Goal: Use online tool/utility: Utilize a website feature to perform a specific function

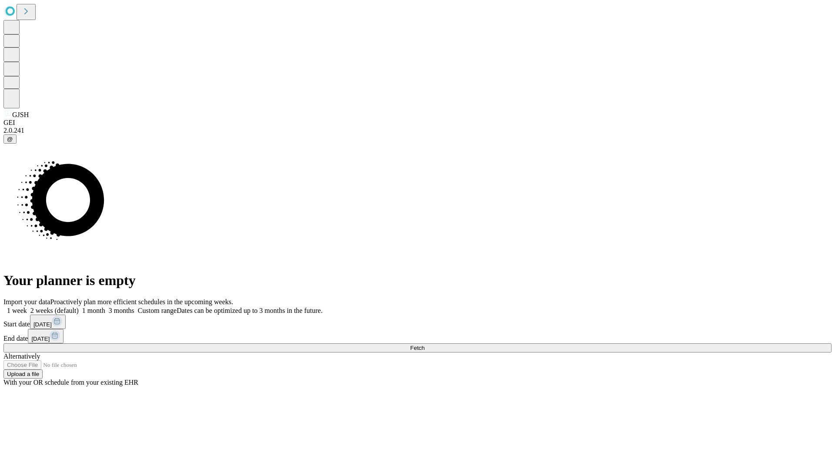
click at [424, 344] on span "Fetch" at bounding box center [417, 347] width 14 height 7
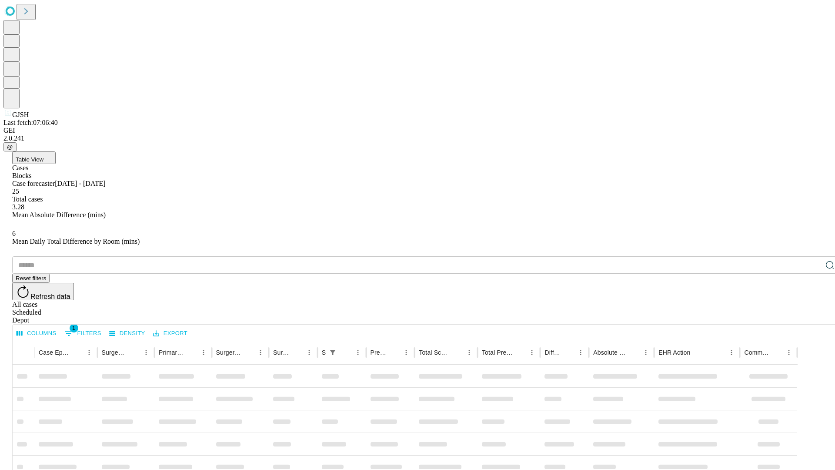
click at [43, 156] on span "Table View" at bounding box center [30, 159] width 28 height 7
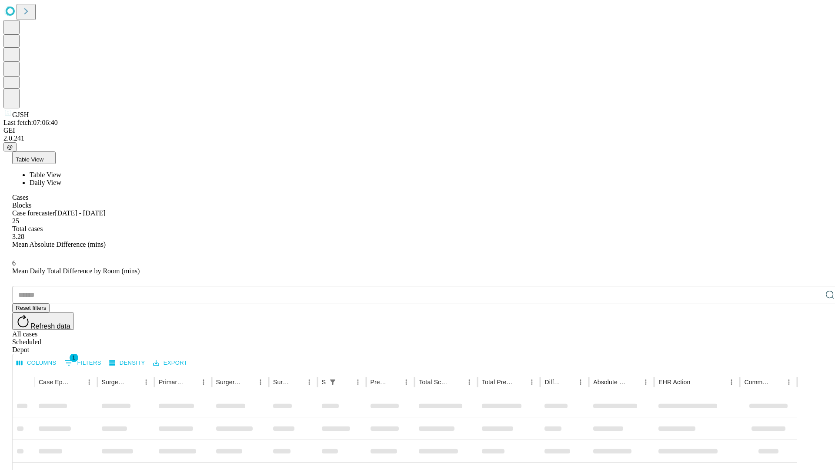
click at [61, 179] on span "Daily View" at bounding box center [46, 182] width 32 height 7
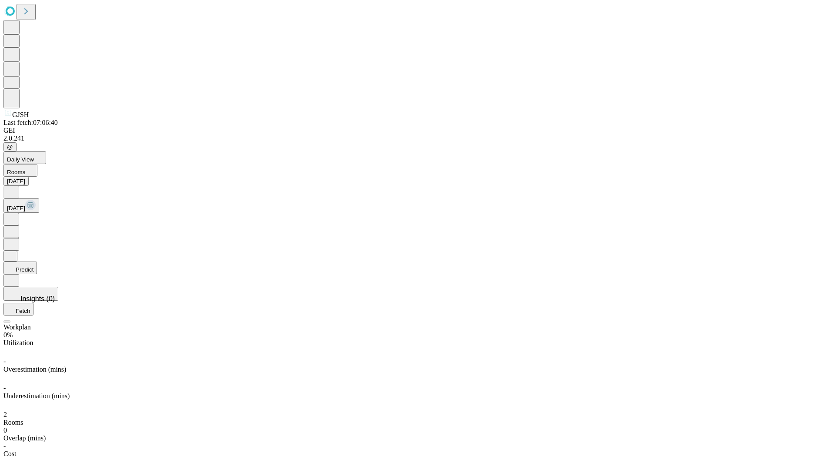
click at [37, 261] on button "Predict" at bounding box center [19, 267] width 33 height 13
